Goal: Register for event/course

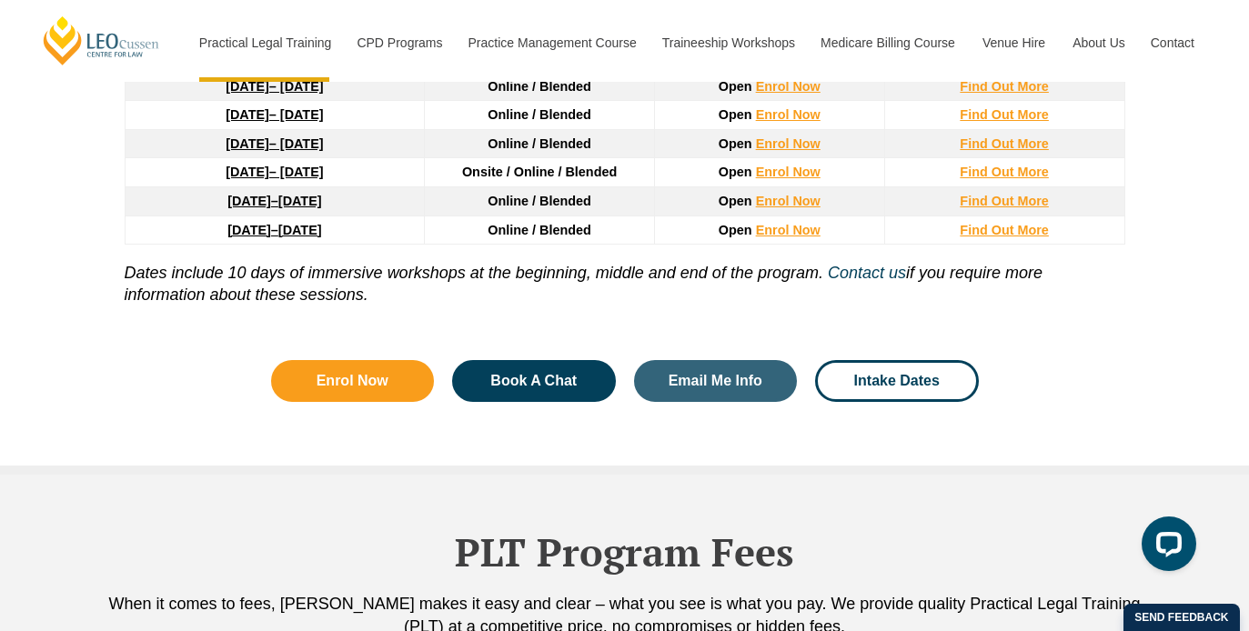
scroll to position [2733, 0]
